Goal: Task Accomplishment & Management: Use online tool/utility

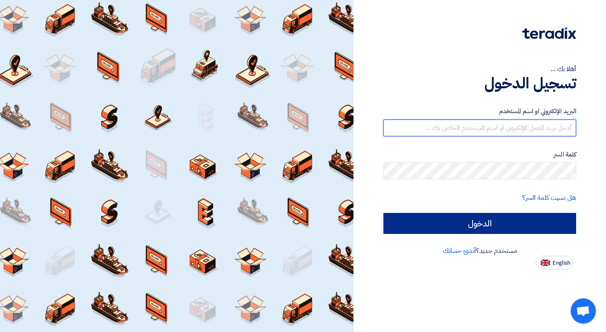
type input "[EMAIL_ADDRESS][DOMAIN_NAME]"
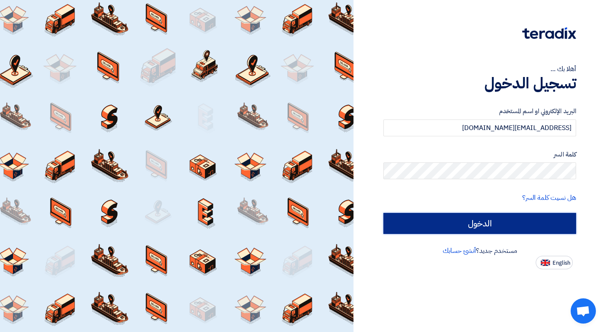
click at [494, 220] on input "الدخول" at bounding box center [479, 223] width 193 height 21
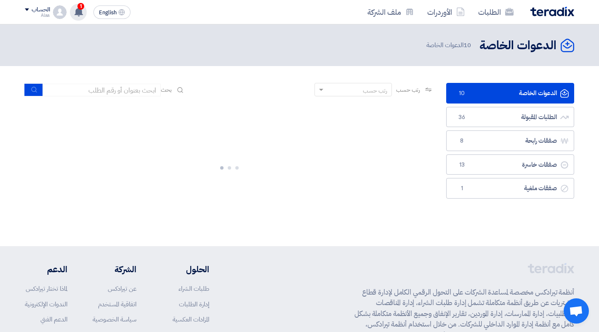
click at [74, 12] on icon at bounding box center [78, 11] width 9 height 9
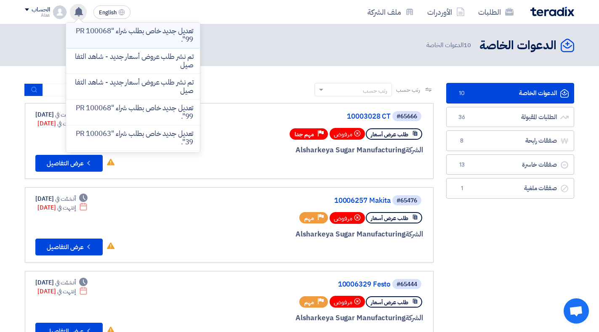
click at [95, 37] on p "تعديل جديد خاص بطلب شراء "PR 10006899"." at bounding box center [133, 35] width 120 height 17
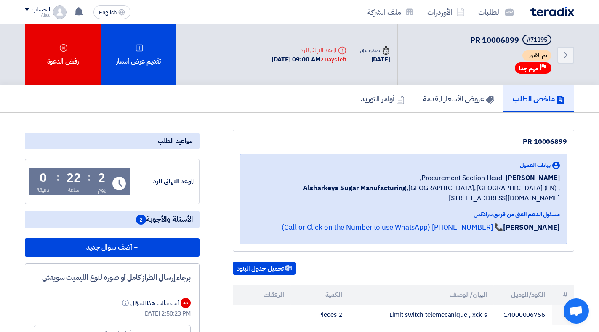
click at [549, 12] on img at bounding box center [552, 12] width 44 height 10
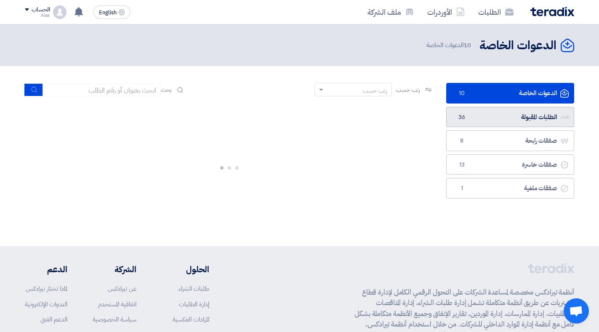
click at [520, 119] on link "الطلبات المقبولة الطلبات المقبولة 36" at bounding box center [510, 117] width 128 height 21
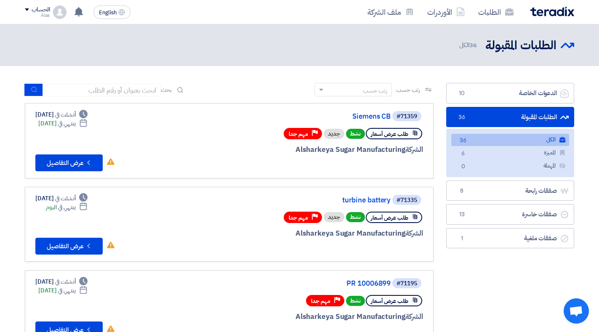
click at [22, 9] on div "الطلبات الأوردرات ملف الشركة English EN تعديل جديد خاص بطلب شراء "PR 10006899".…" at bounding box center [300, 12] width 562 height 24
click at [26, 8] on span at bounding box center [27, 9] width 4 height 3
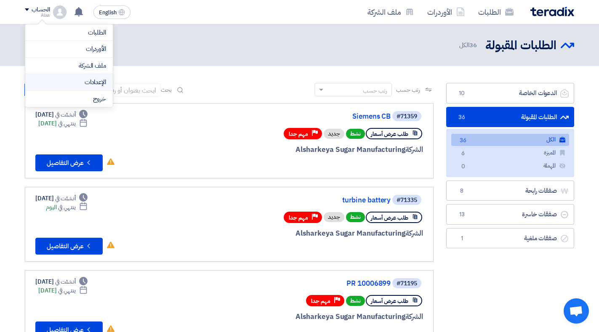
click at [65, 77] on li "الإعدادات" at bounding box center [69, 82] width 88 height 17
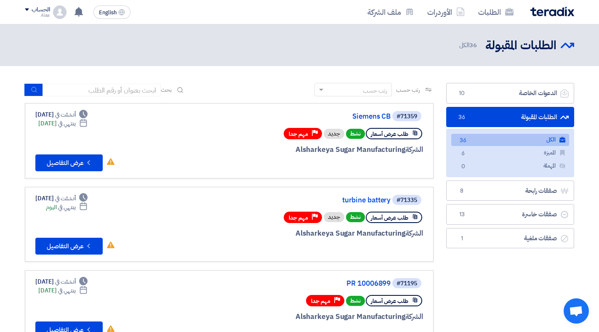
click at [27, 11] on span at bounding box center [27, 9] width 4 height 3
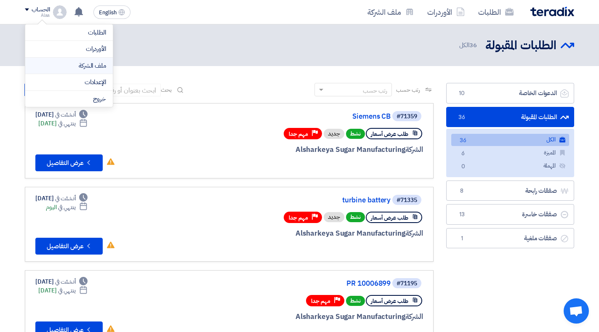
click at [85, 67] on link "ملف الشركة" at bounding box center [69, 66] width 74 height 10
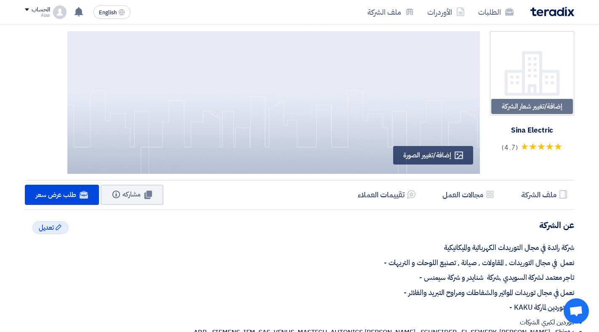
click at [553, 11] on img at bounding box center [552, 12] width 44 height 10
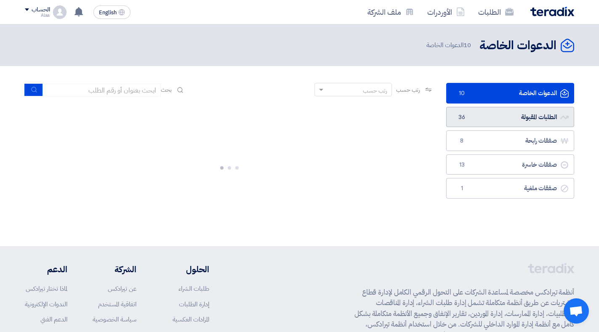
click at [490, 117] on link "الطلبات المقبولة الطلبات المقبولة 36" at bounding box center [510, 117] width 128 height 21
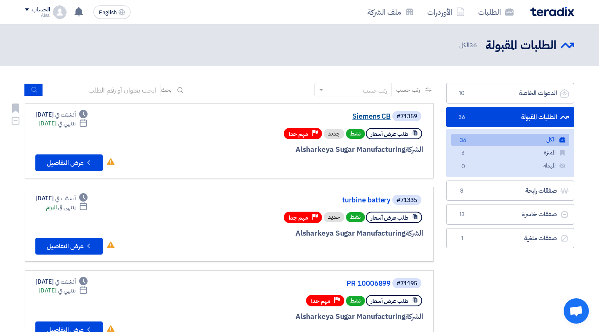
click at [382, 113] on link "Siemens CB" at bounding box center [306, 117] width 168 height 8
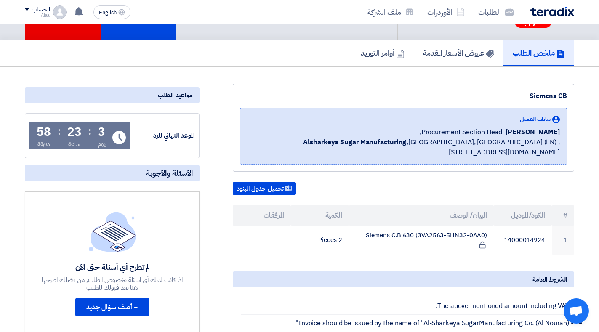
scroll to position [95, 0]
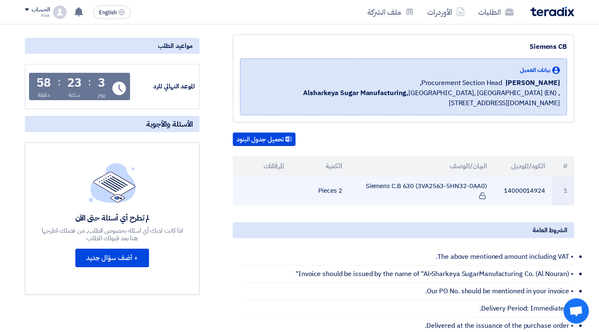
drag, startPoint x: 417, startPoint y: 187, endPoint x: 484, endPoint y: 187, distance: 67.3
click at [485, 187] on td "Siemens C.B 630 (3VA2563-5HN32-0AA0)" at bounding box center [421, 190] width 145 height 29
copy td "3VA2563-5HN32-0AA0"
